Goal: Task Accomplishment & Management: Manage account settings

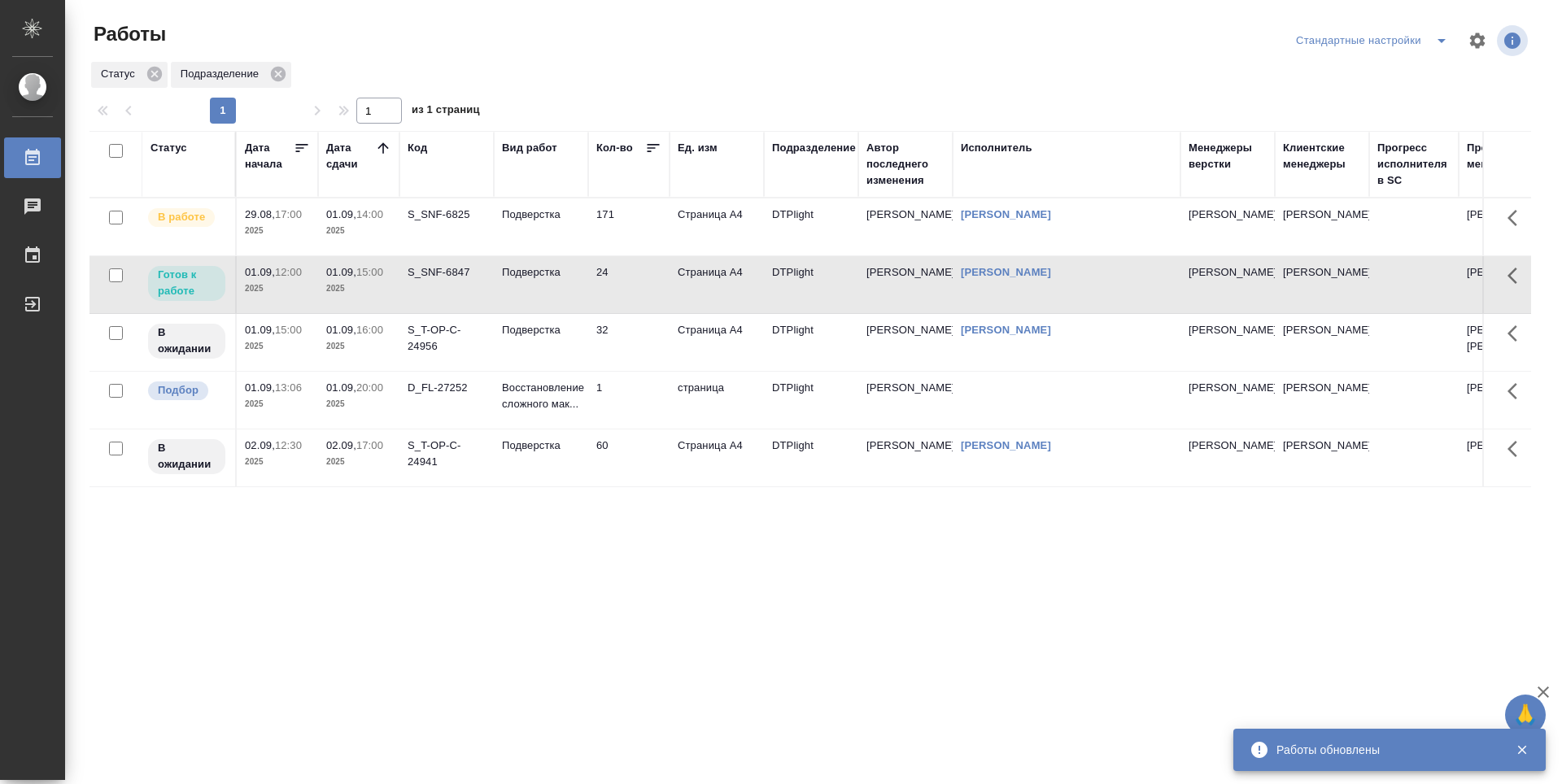
click at [632, 231] on td "171" at bounding box center [629, 227] width 81 height 57
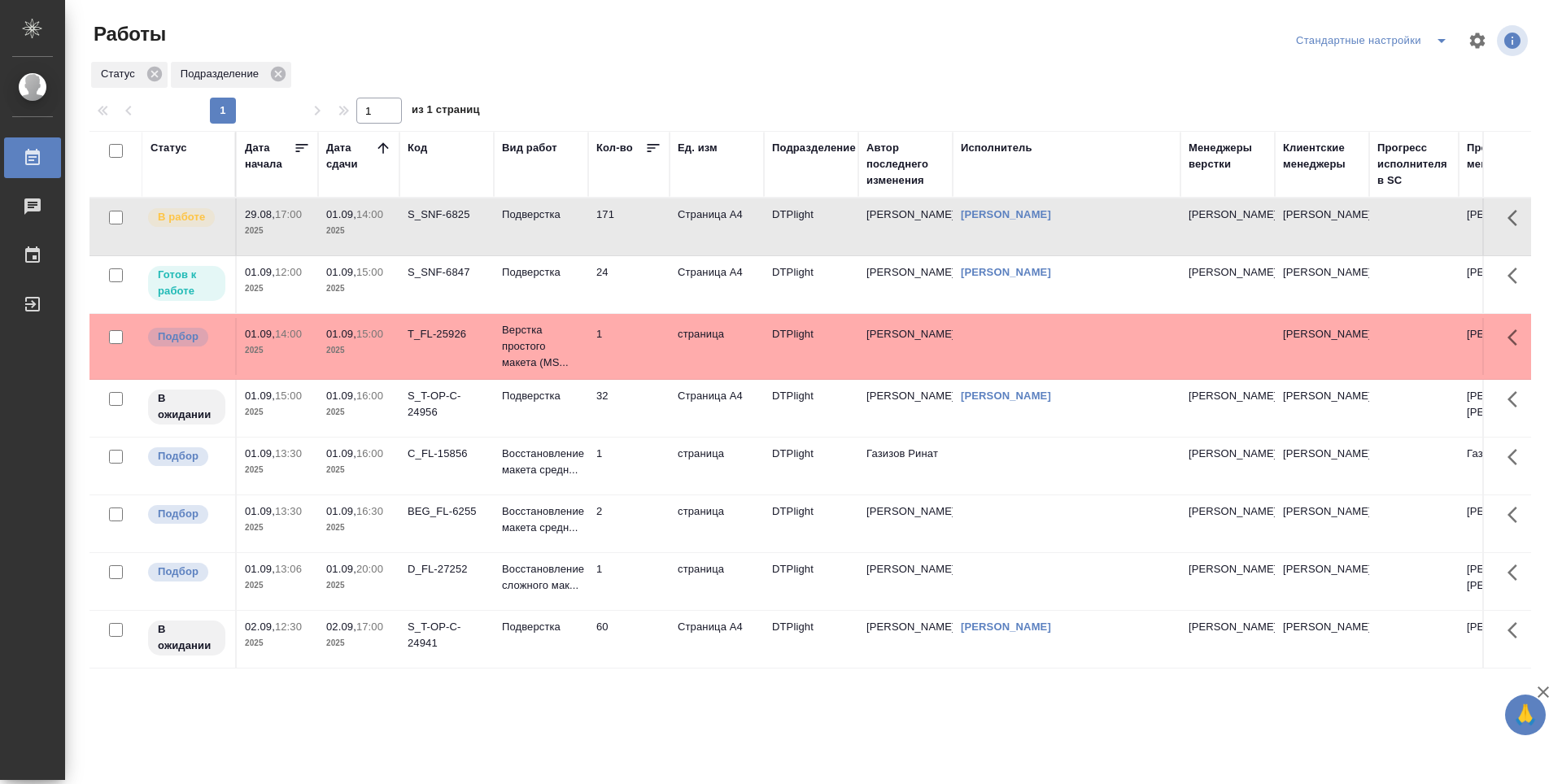
click at [643, 283] on td "24" at bounding box center [629, 285] width 81 height 57
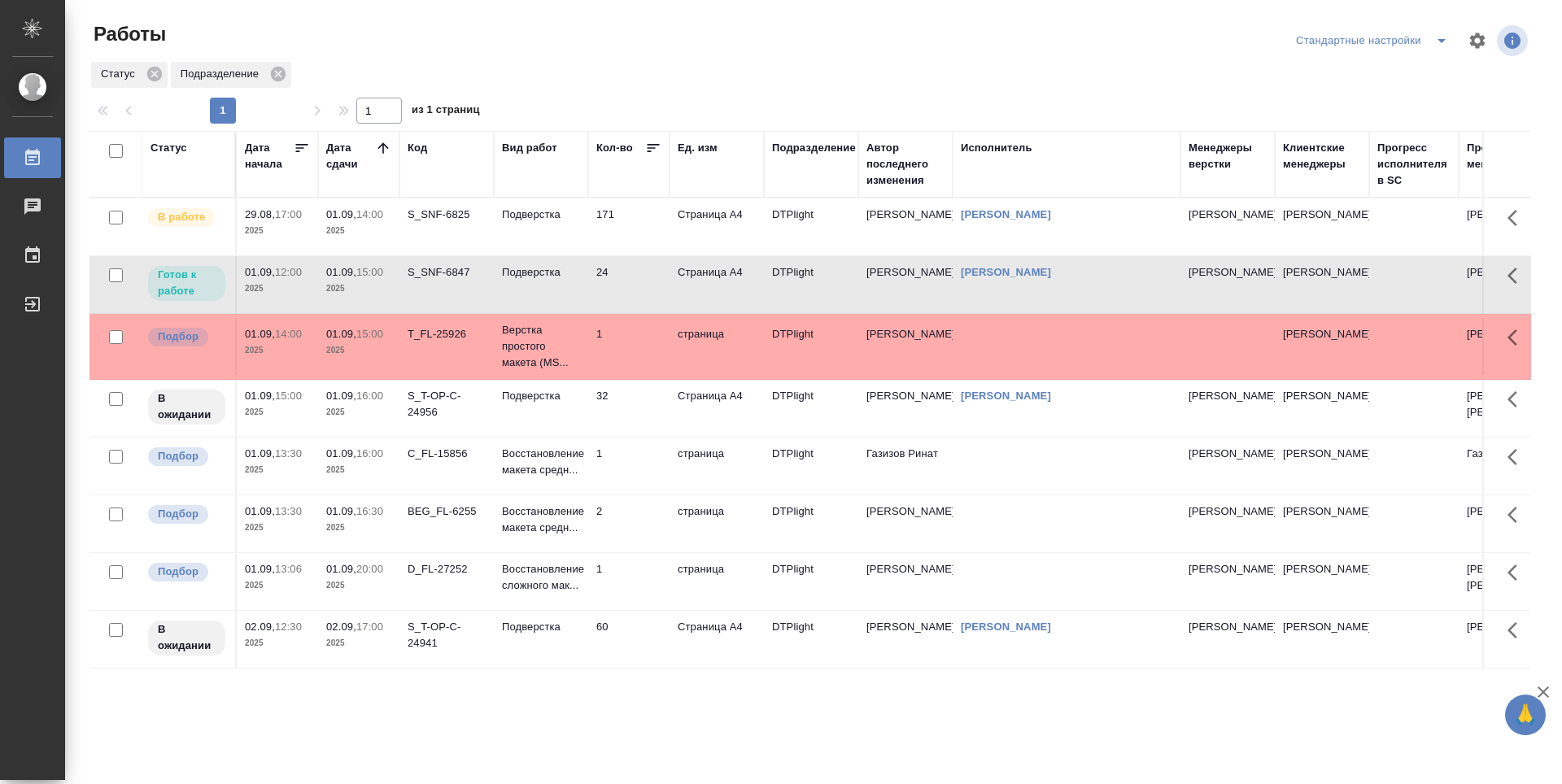
click at [643, 283] on td "24" at bounding box center [629, 285] width 81 height 57
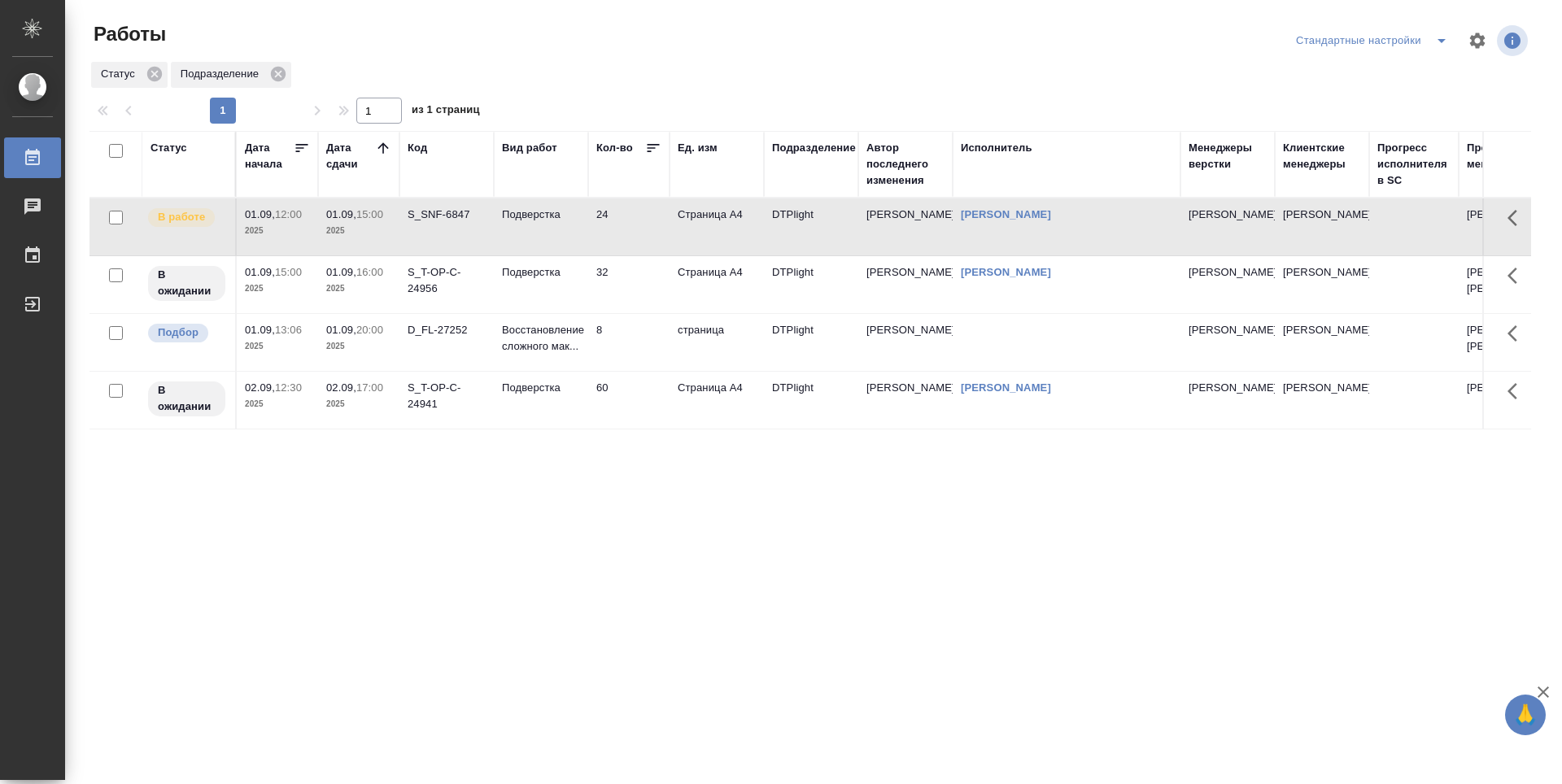
click at [720, 556] on div "Статус Дата начала Дата сдачи Код Вид работ Кол-во Ед. изм Подразделение Автор …" at bounding box center [810, 424] width 1442 height 585
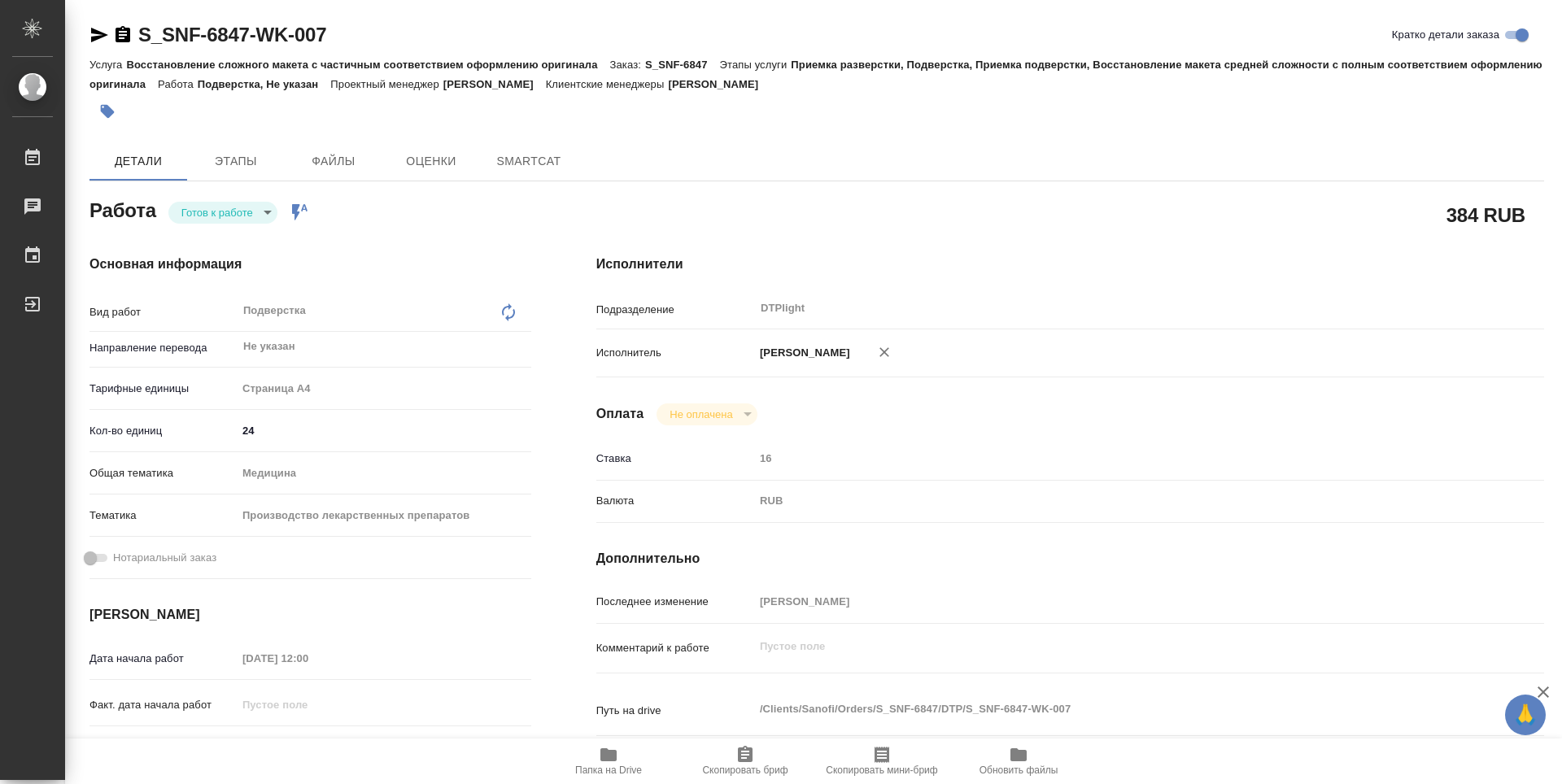
type textarea "x"
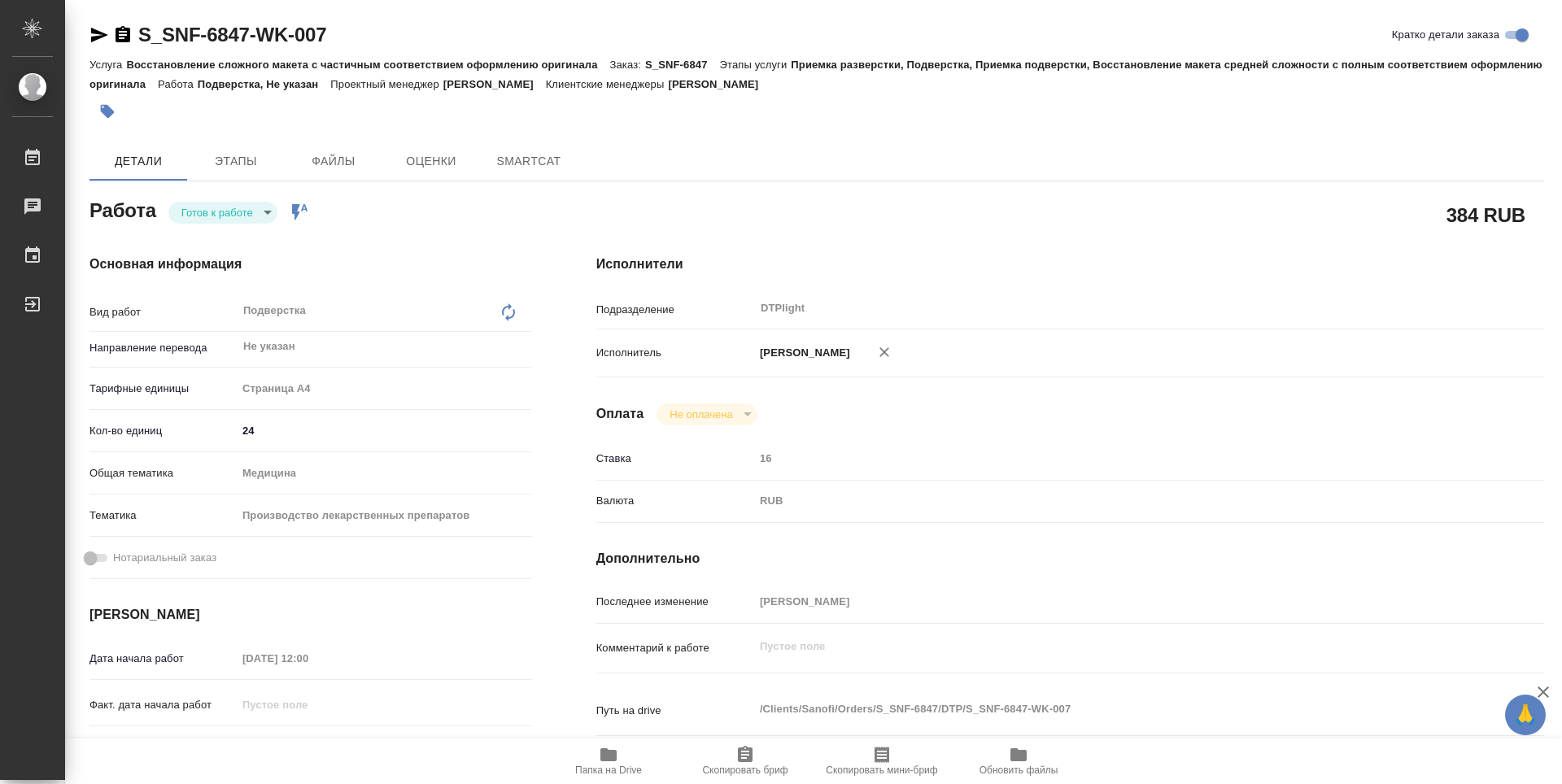
type textarea "x"
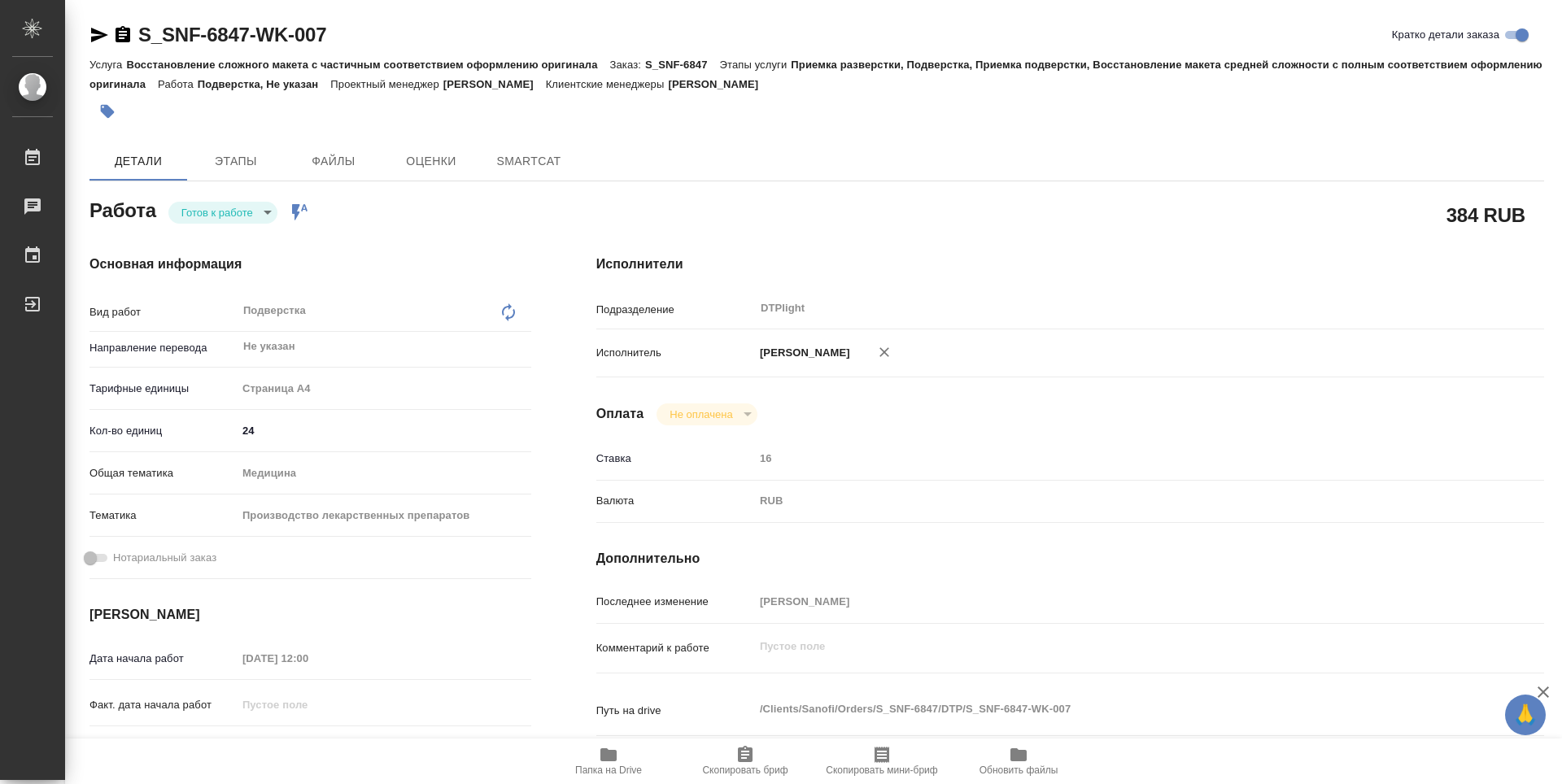
type textarea "x"
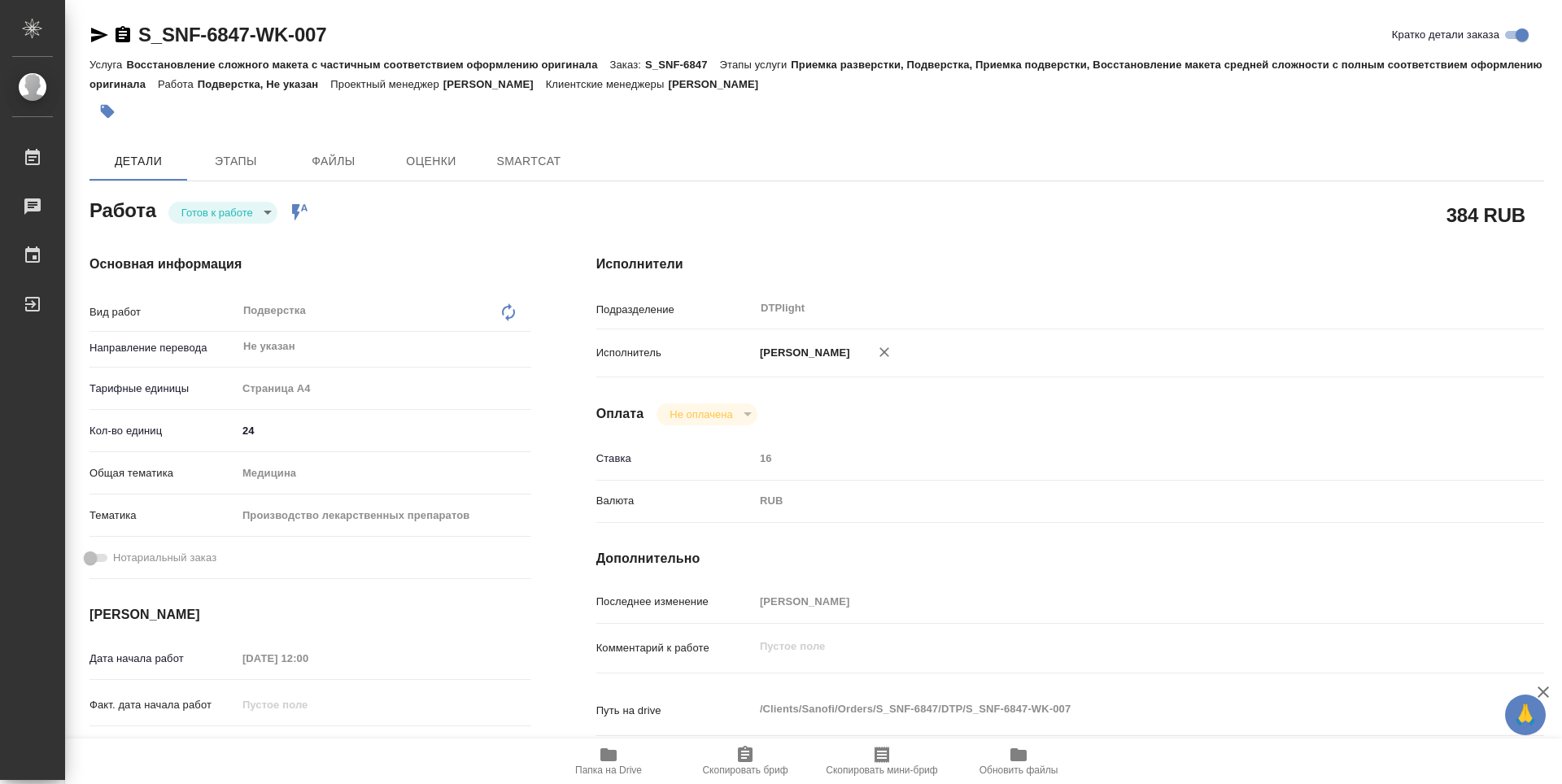
scroll to position [244, 0]
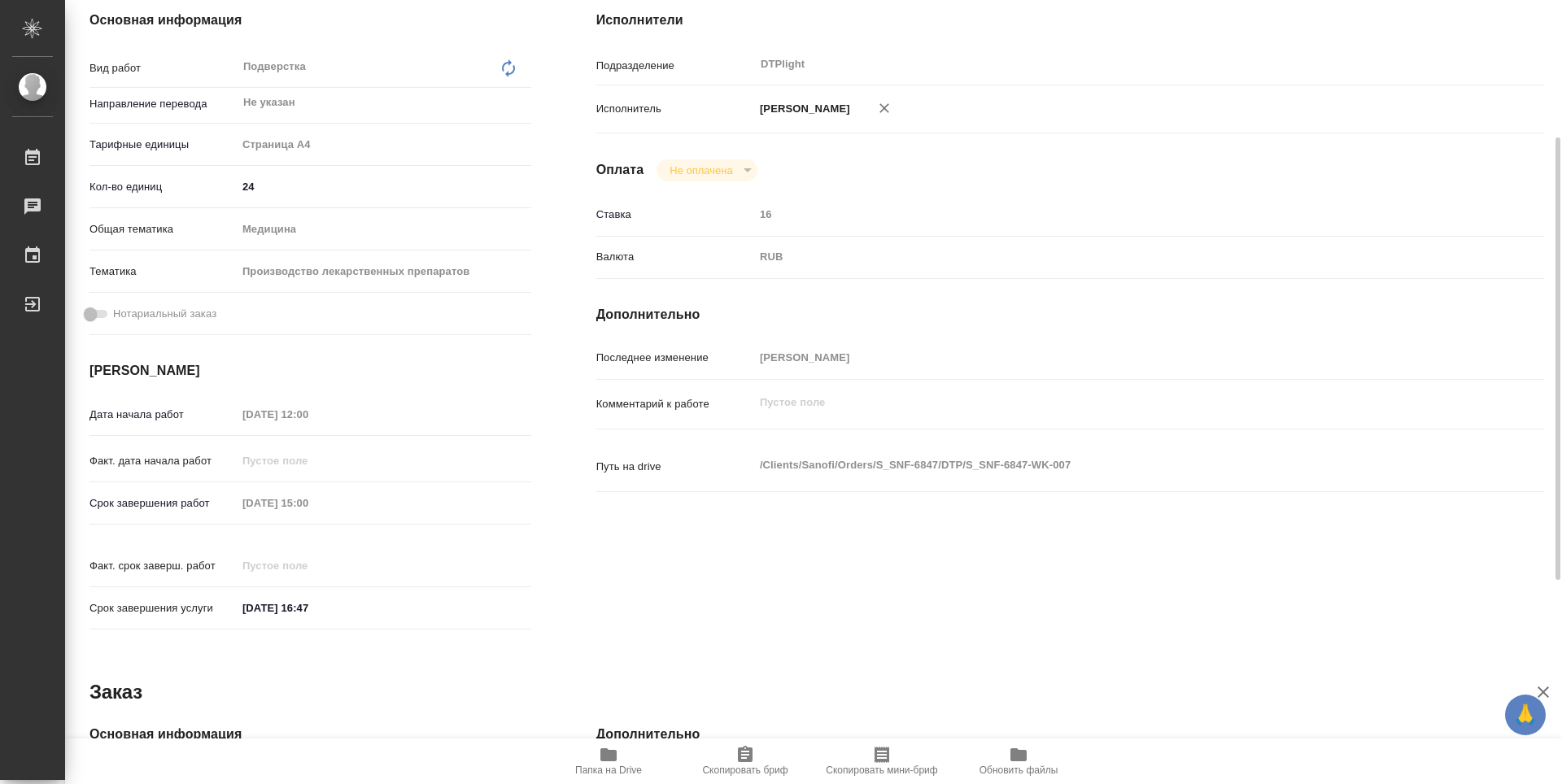
type textarea "x"
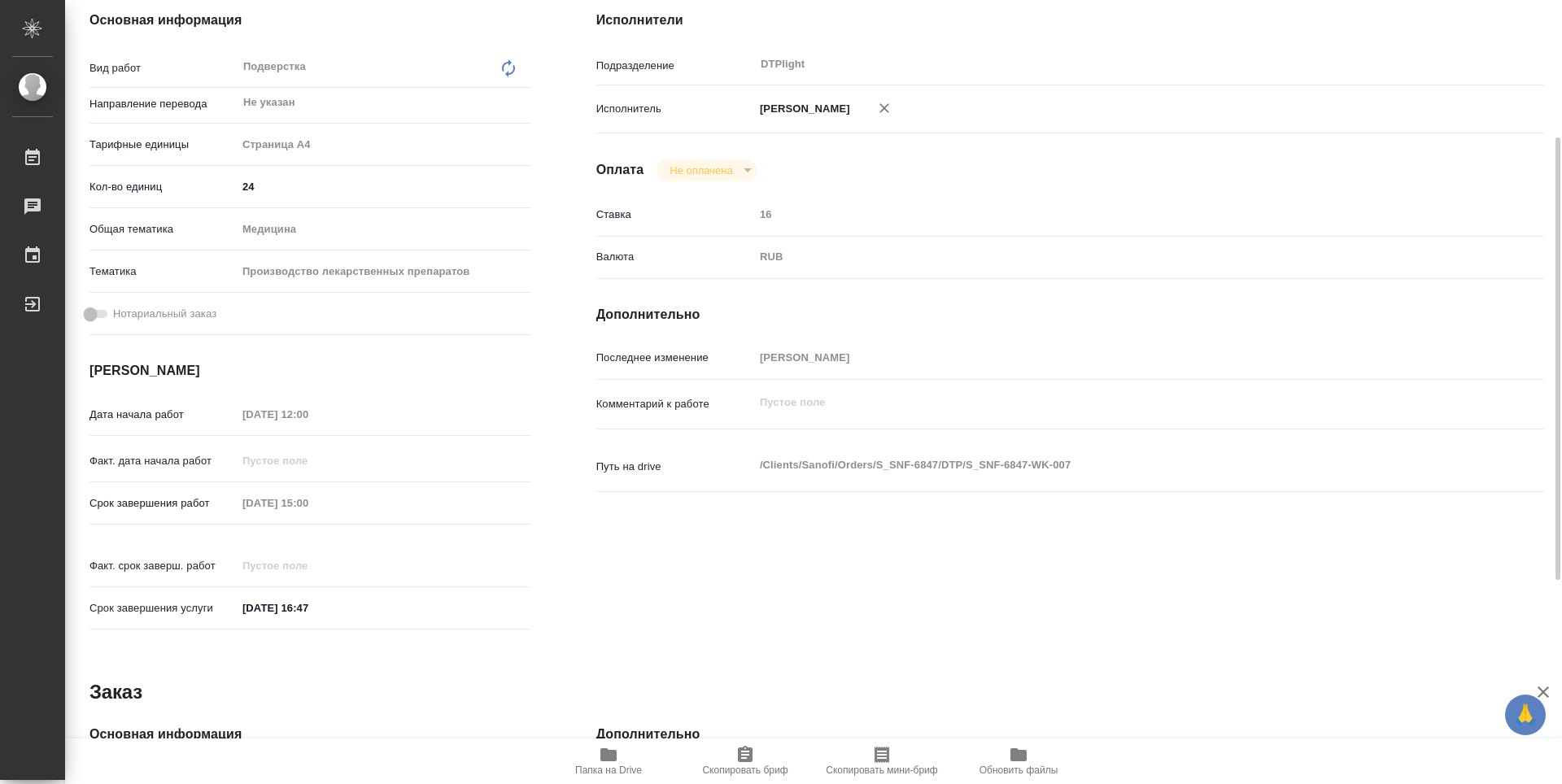
click at [621, 751] on span "Папка на Drive" at bounding box center [609, 761] width 118 height 31
type textarea "x"
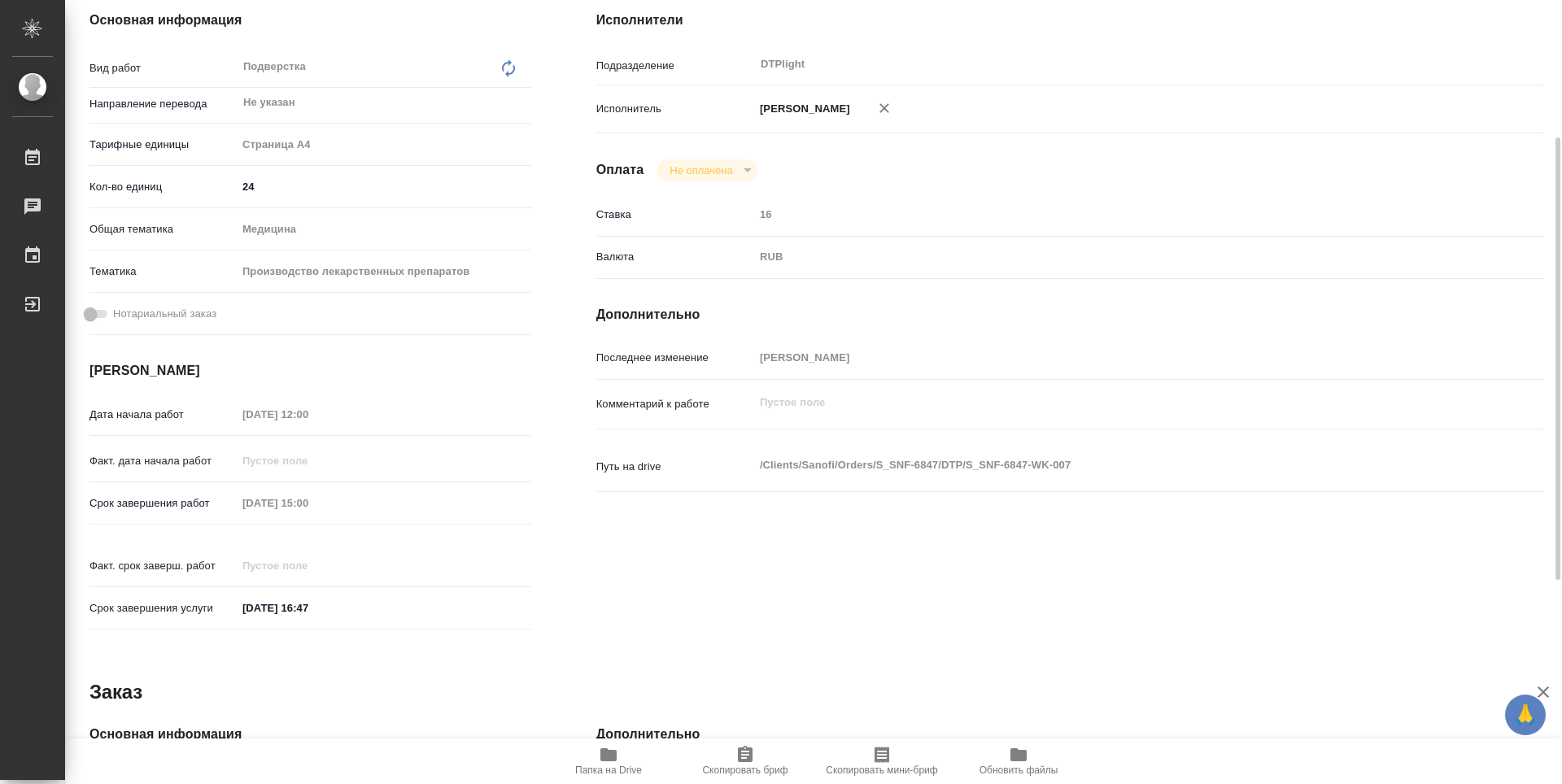
type textarea "x"
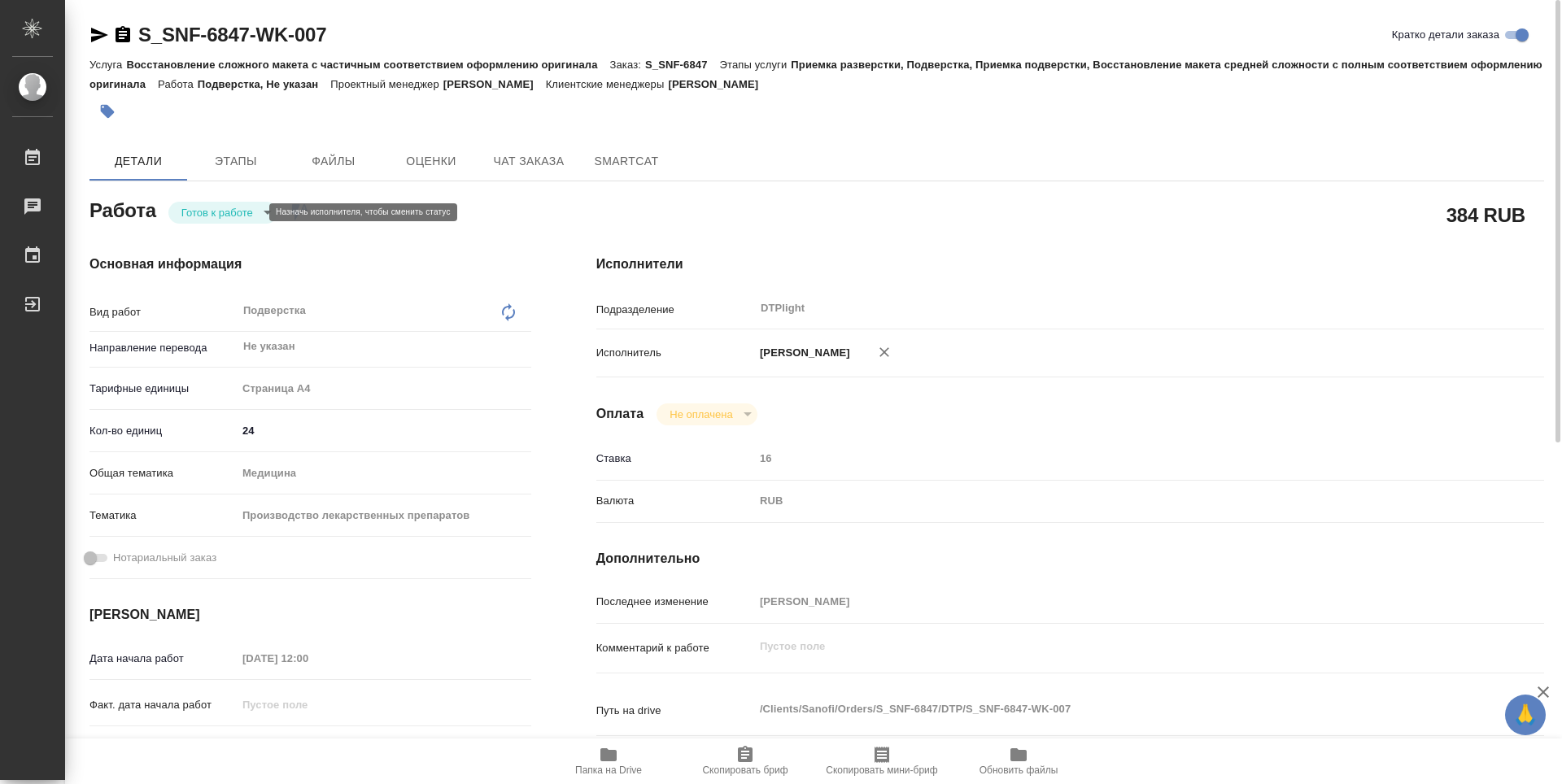
click at [248, 218] on body "🙏 .cls-1 fill:#fff; AWATERA Guselnikov Roman Работы 0 Чаты График Выйти S_SNF-6…" at bounding box center [781, 392] width 1562 height 784
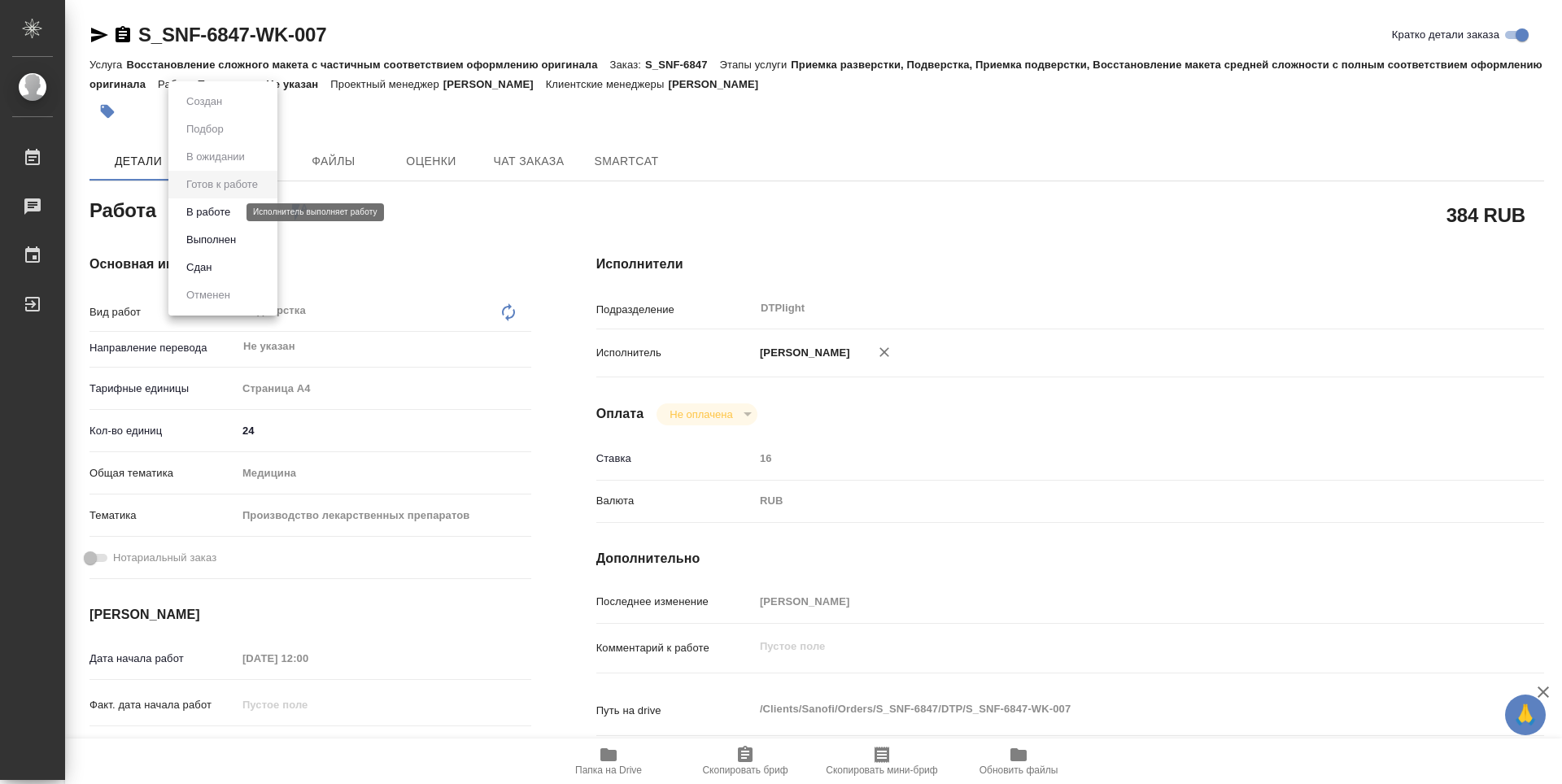
click at [229, 217] on button "В работе" at bounding box center [208, 212] width 54 height 18
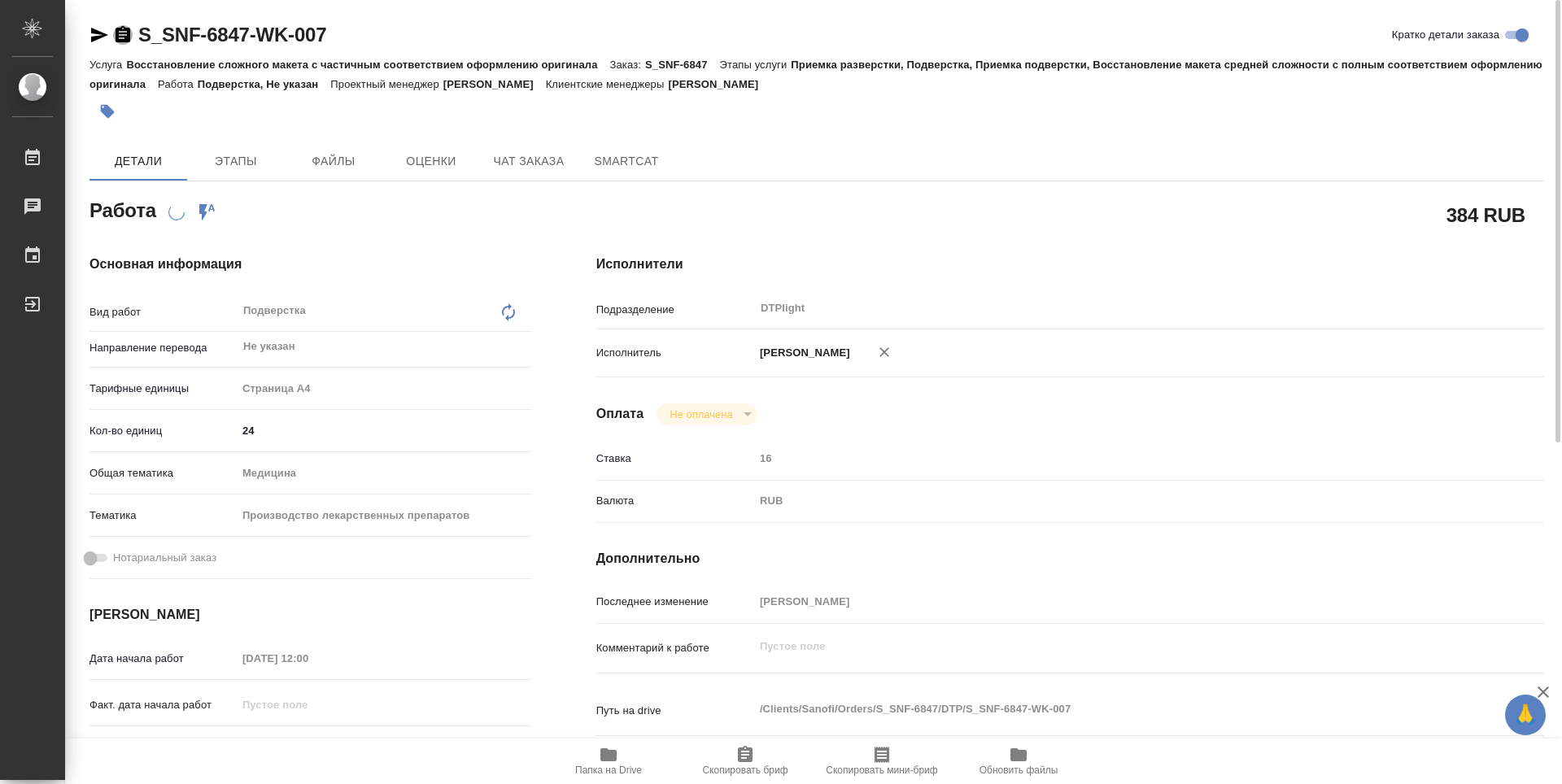
click at [120, 36] on icon "button" at bounding box center [122, 34] width 15 height 17
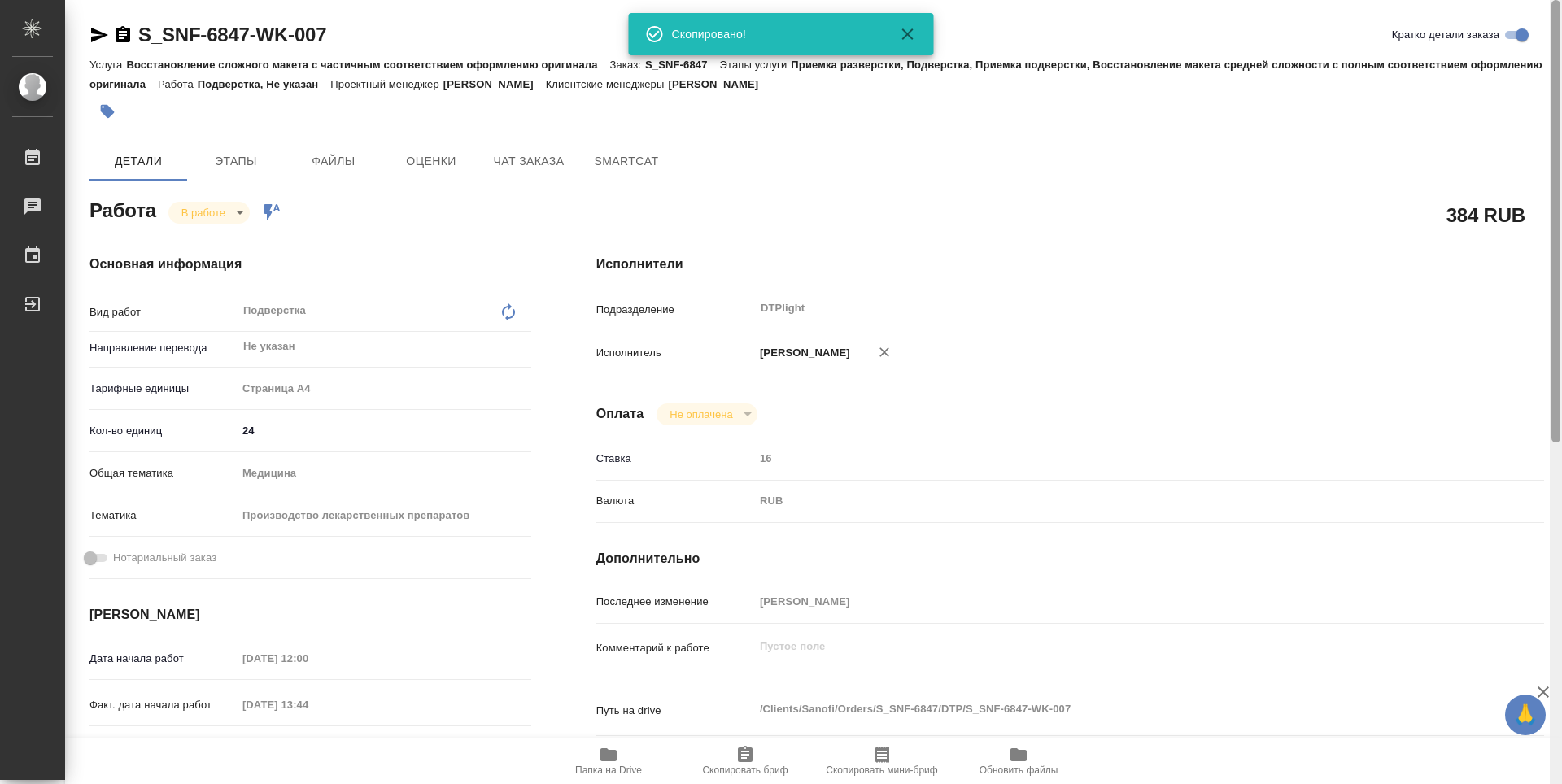
type textarea "x"
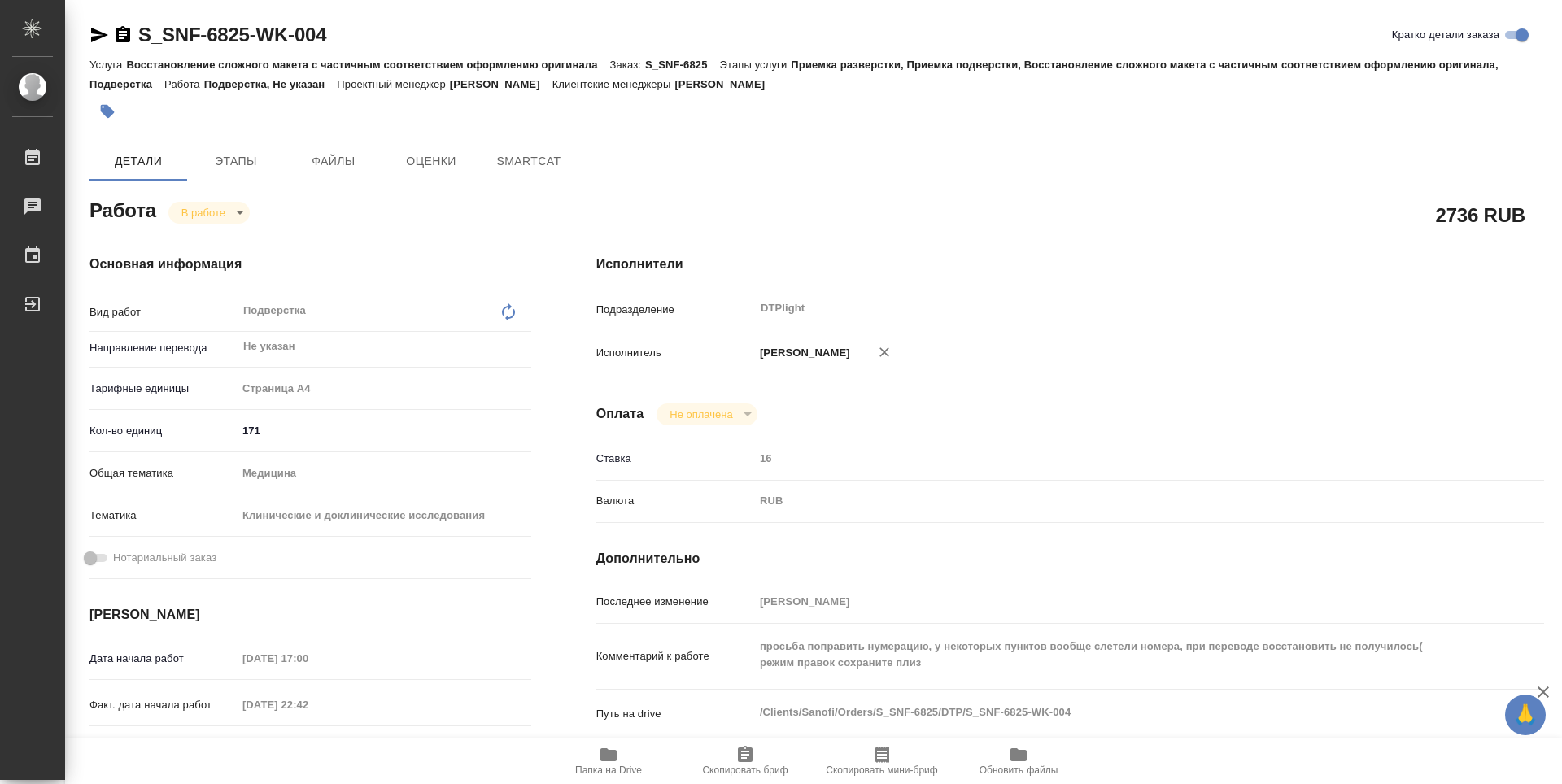
type textarea "x"
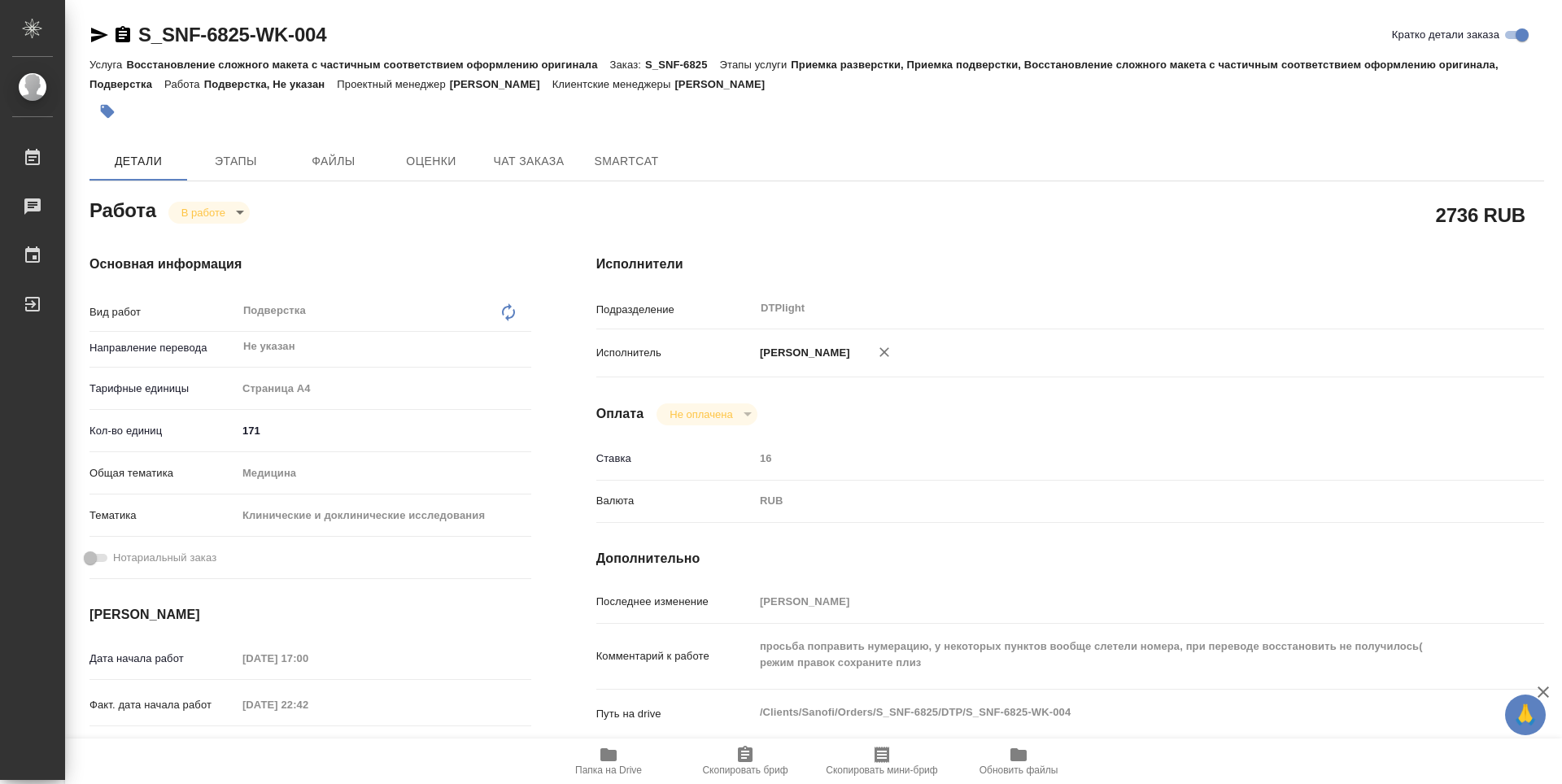
type textarea "x"
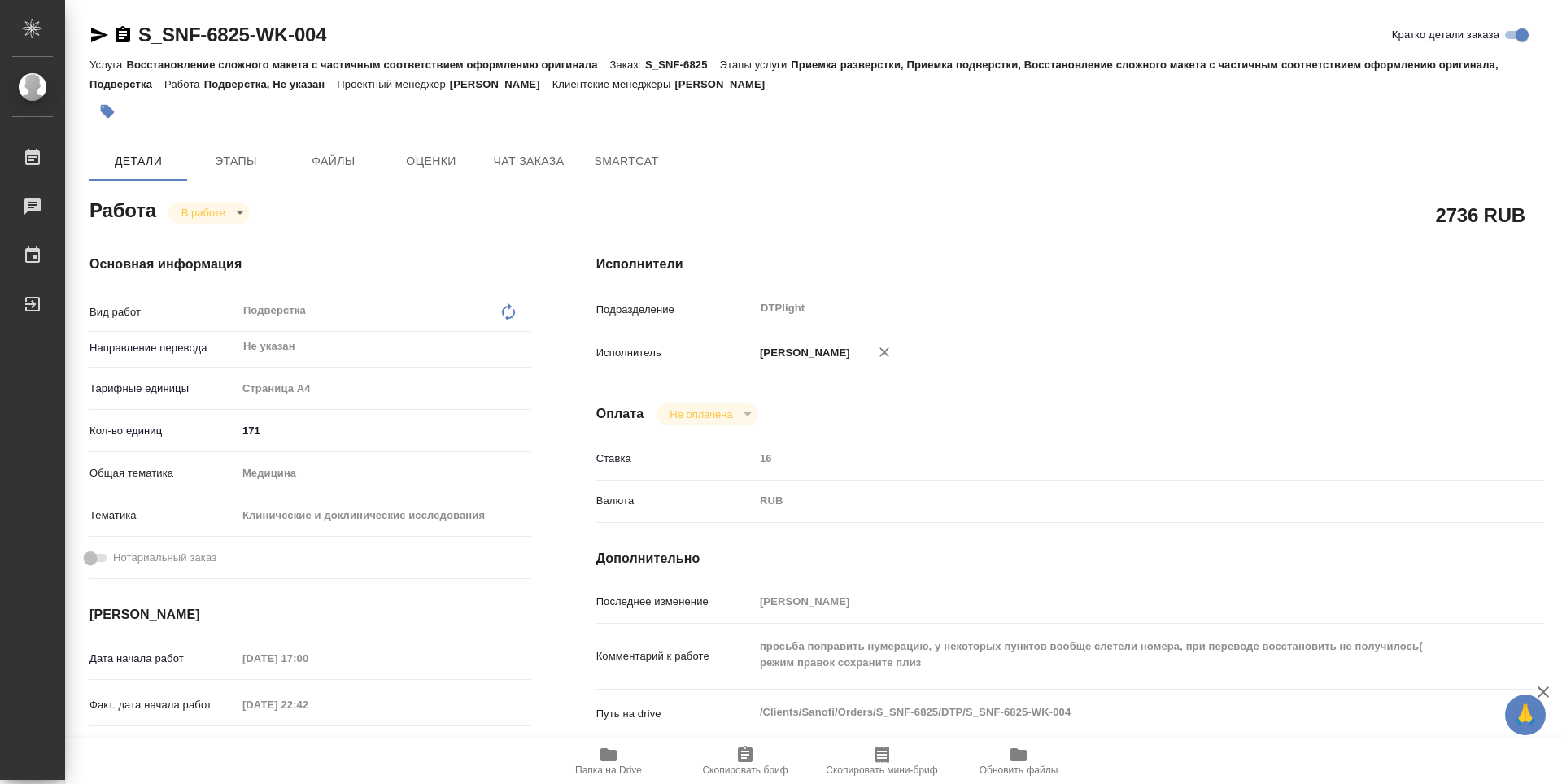
type textarea "x"
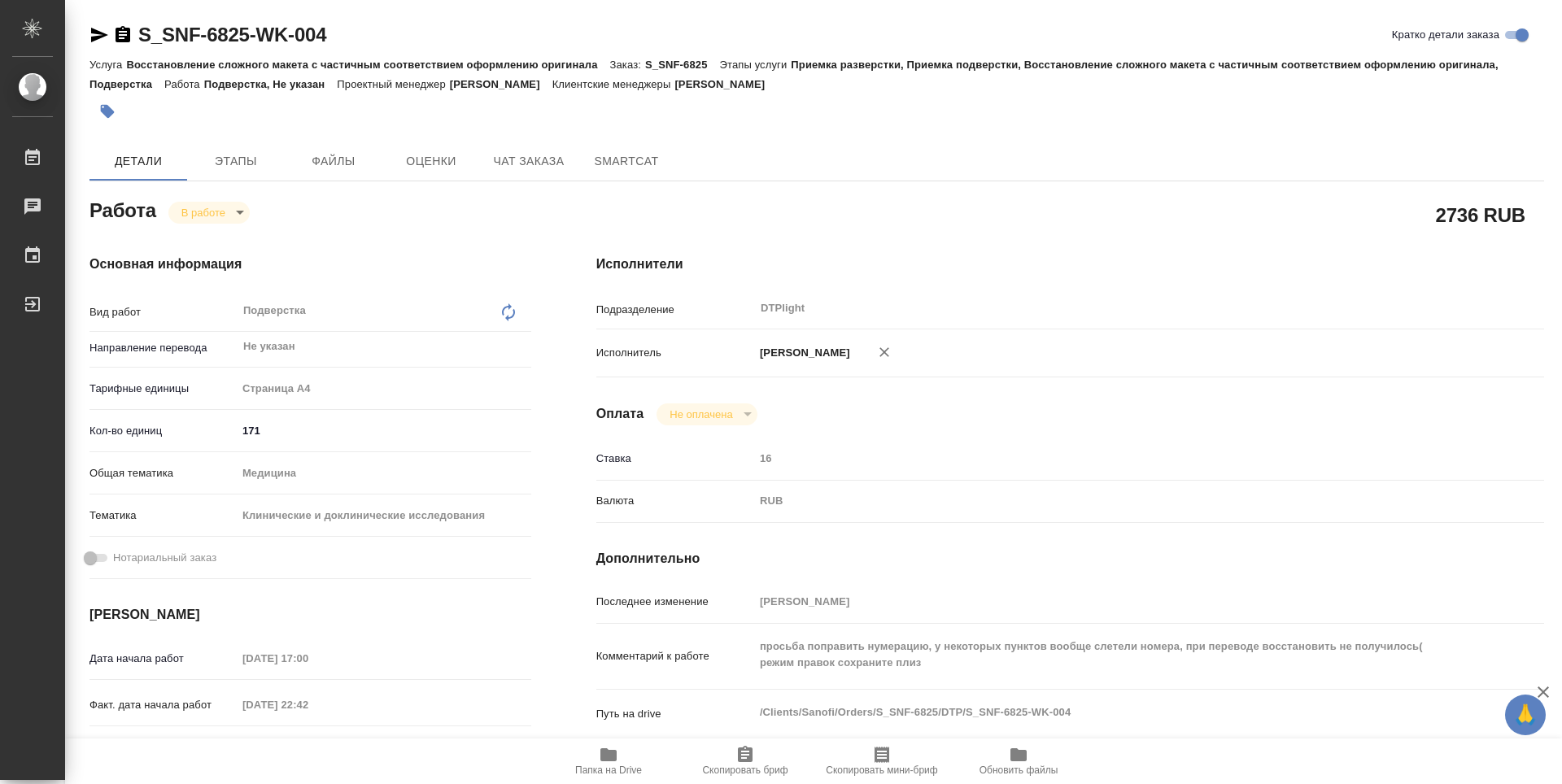
click at [614, 761] on icon "button" at bounding box center [608, 754] width 17 height 13
click at [231, 210] on body "🙏 .cls-1 fill:#fff; AWATERA Guselnikov Roman Работы 0 Чаты График Выйти S_SNF-6…" at bounding box center [781, 392] width 1562 height 784
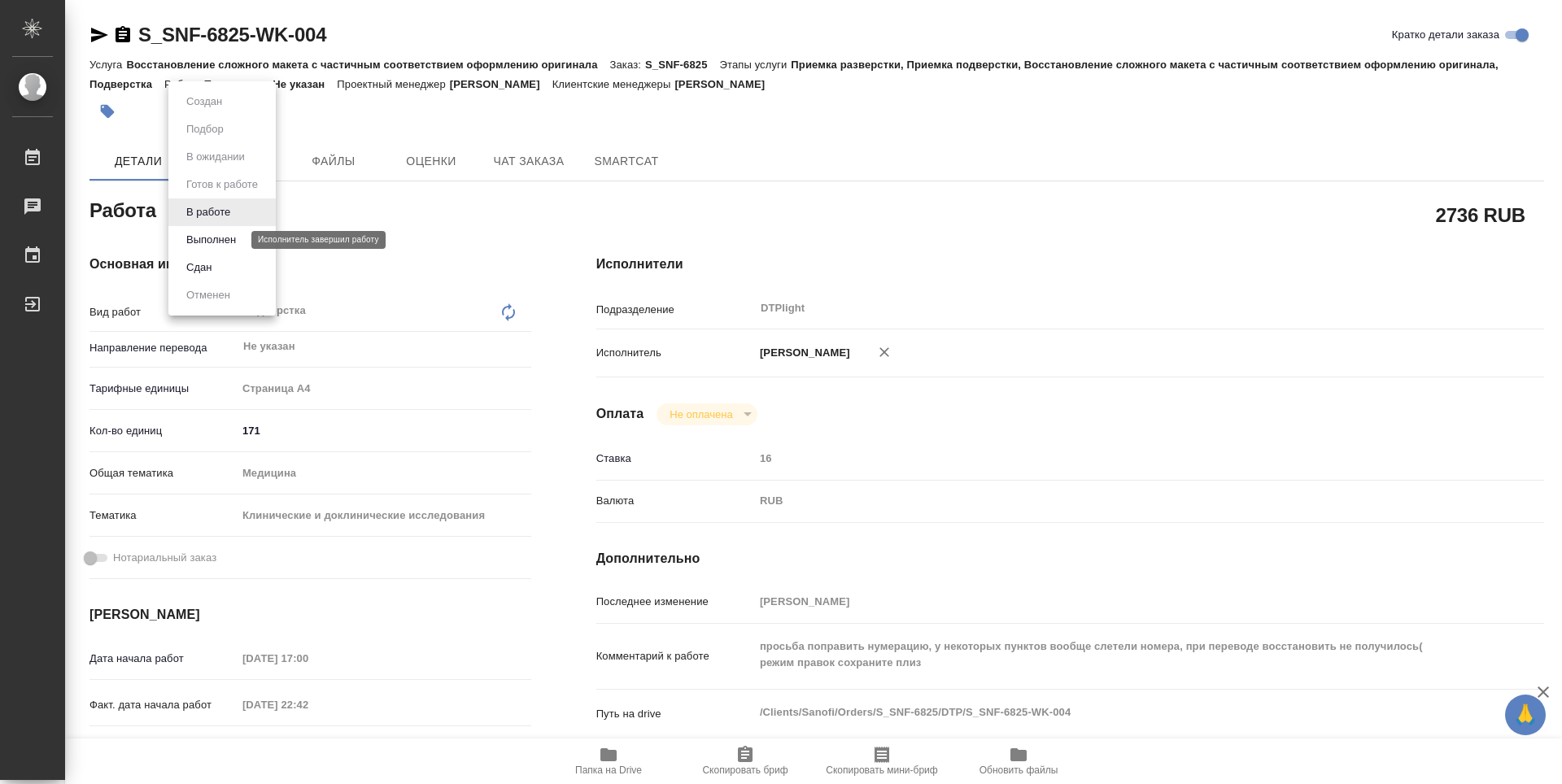
click at [221, 243] on button "Выполнен" at bounding box center [211, 240] width 60 height 18
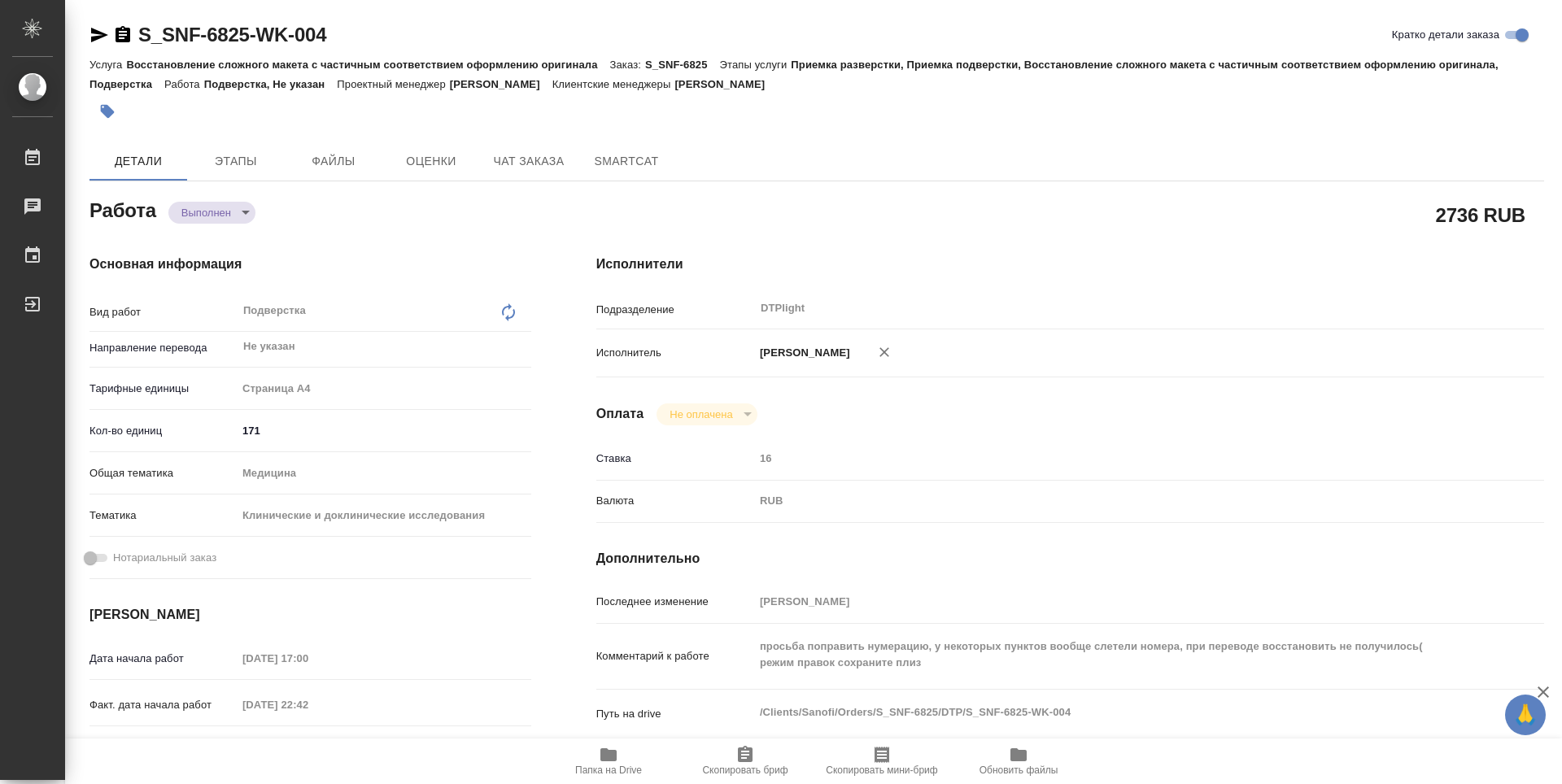
type textarea "x"
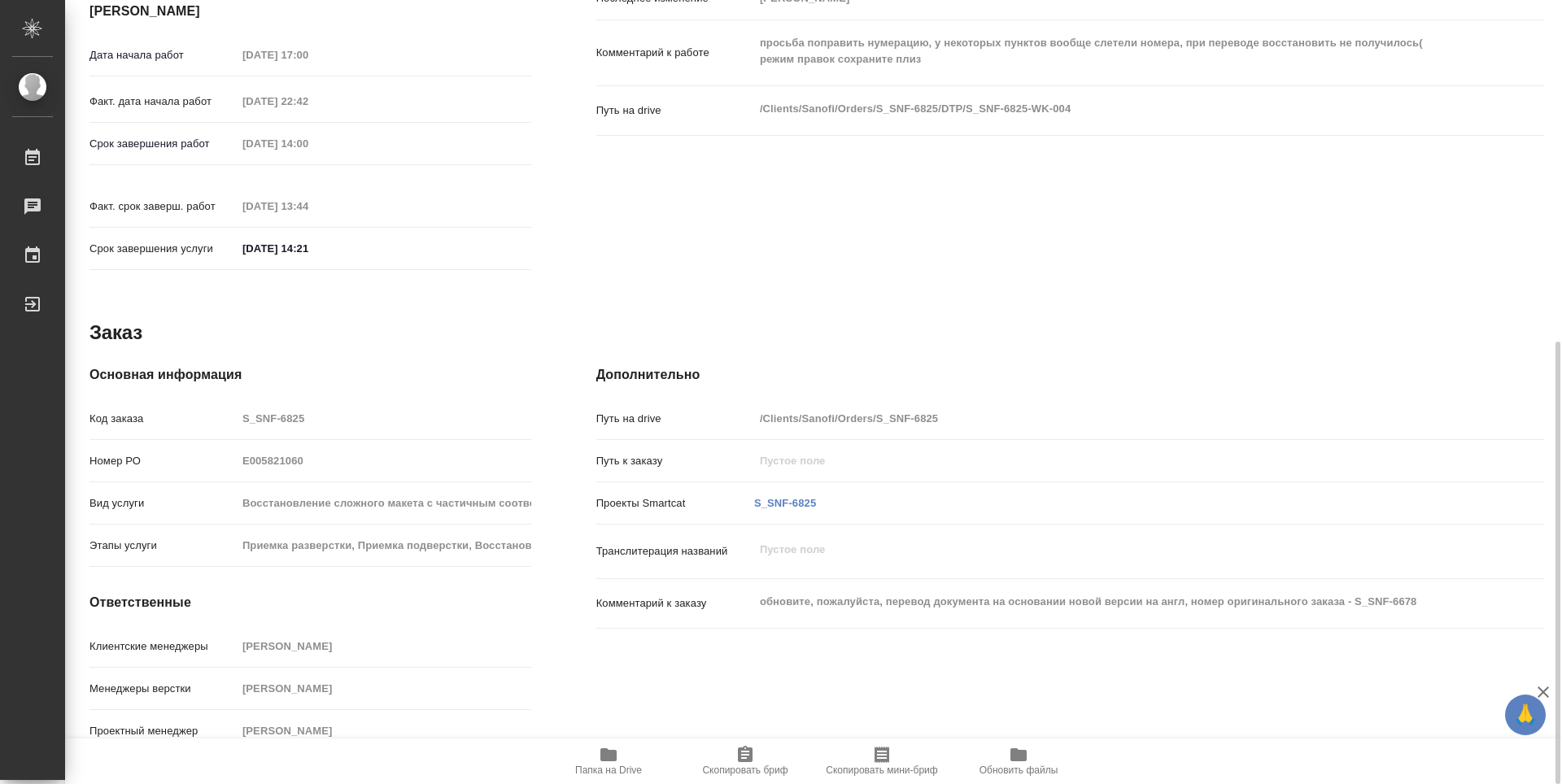
type textarea "x"
